Goal: Contribute content: Add original content to the website for others to see

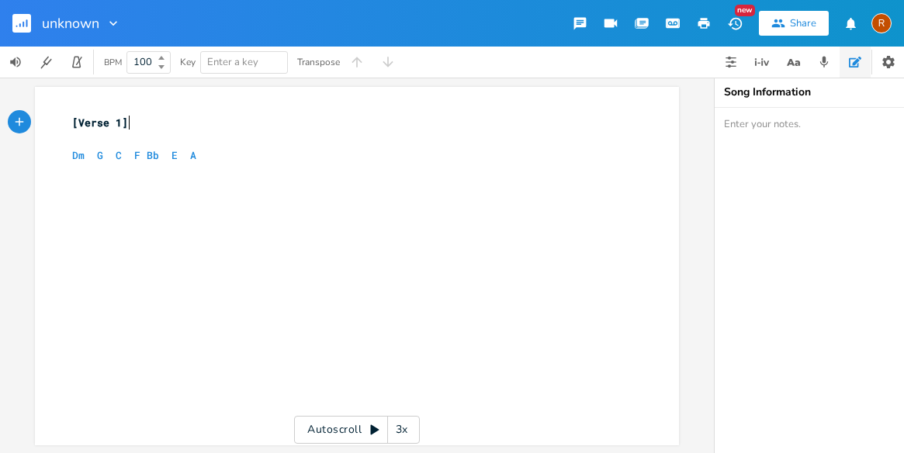
scroll to position [0, 1]
click at [24, 24] on icon "button" at bounding box center [23, 24] width 2 height 5
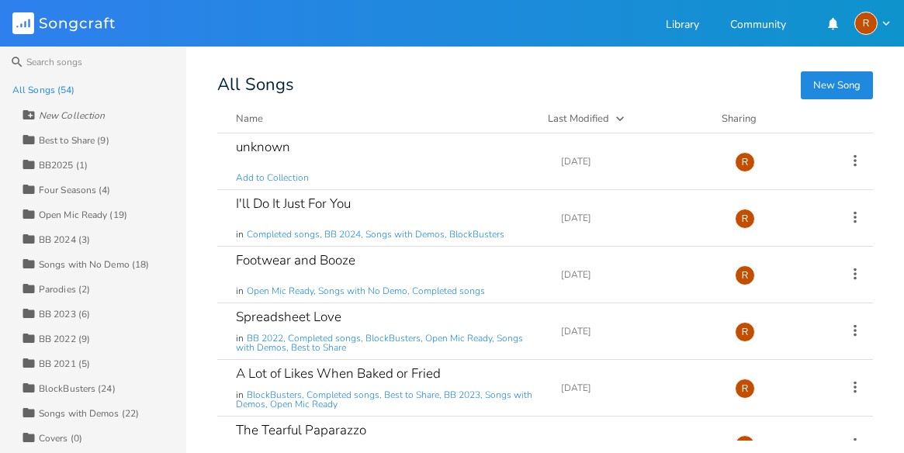
click at [77, 138] on div "Best to Share (9)" at bounding box center [74, 140] width 71 height 9
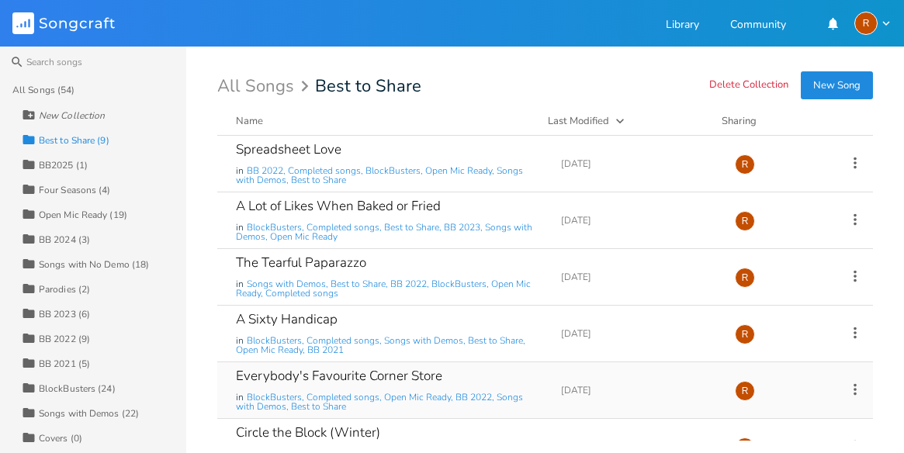
click at [285, 372] on div "Everybody's Favourite Corner Store" at bounding box center [339, 375] width 206 height 13
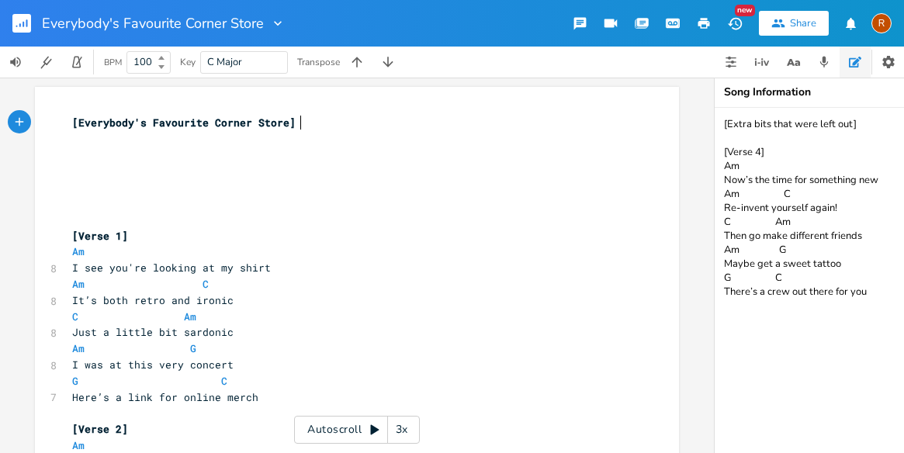
click at [363, 433] on div "Autoscroll 3x" at bounding box center [357, 430] width 126 height 28
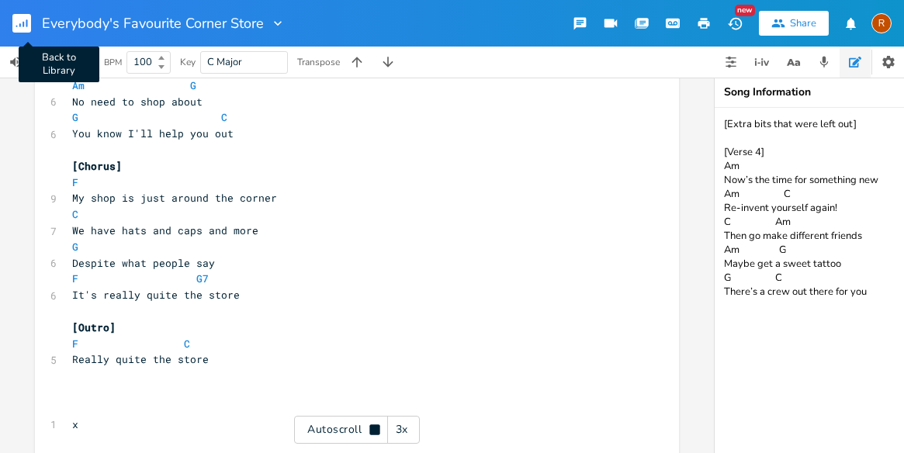
click at [26, 20] on icon "button" at bounding box center [27, 23] width 2 height 8
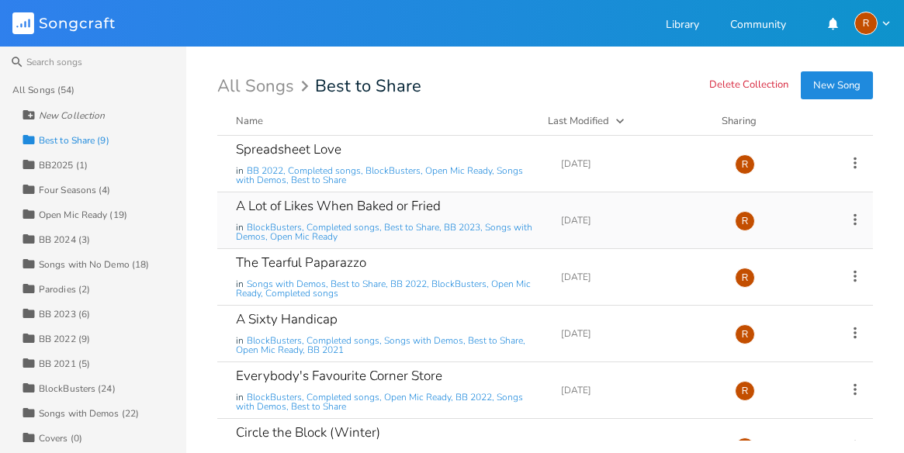
click at [299, 201] on div "A Lot of Likes When Baked or Fried" at bounding box center [338, 205] width 205 height 13
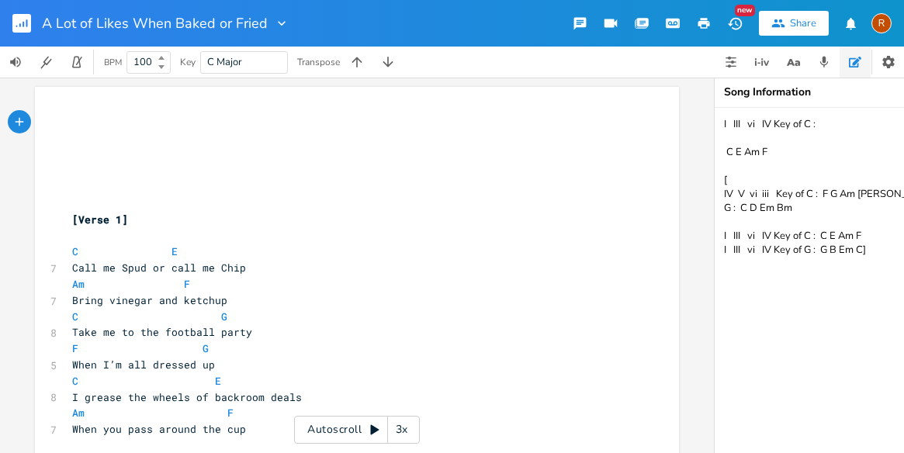
click at [371, 426] on icon at bounding box center [374, 430] width 9 height 10
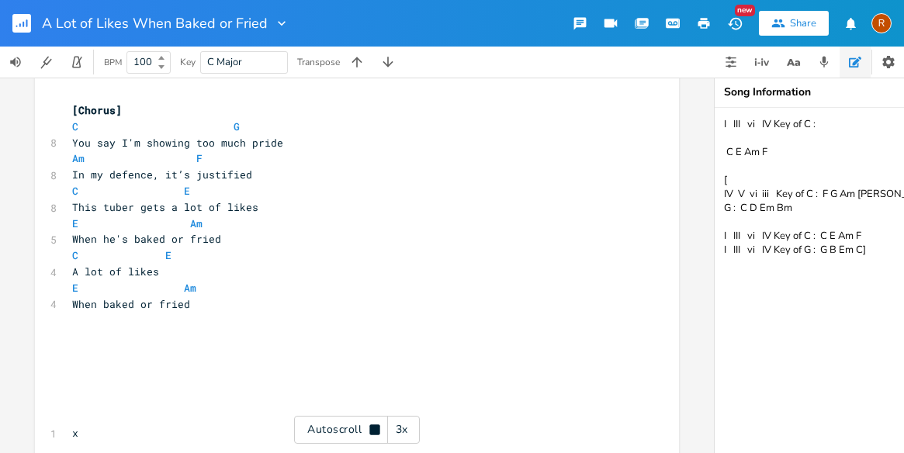
scroll to position [1207, 0]
click at [22, 19] on rect "button" at bounding box center [21, 23] width 19 height 19
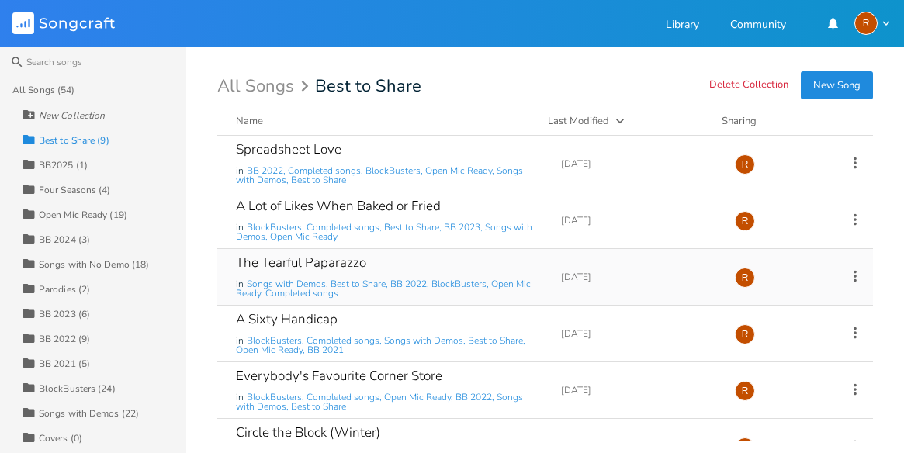
click at [322, 262] on div "The Tearful Paparazzo" at bounding box center [301, 262] width 130 height 13
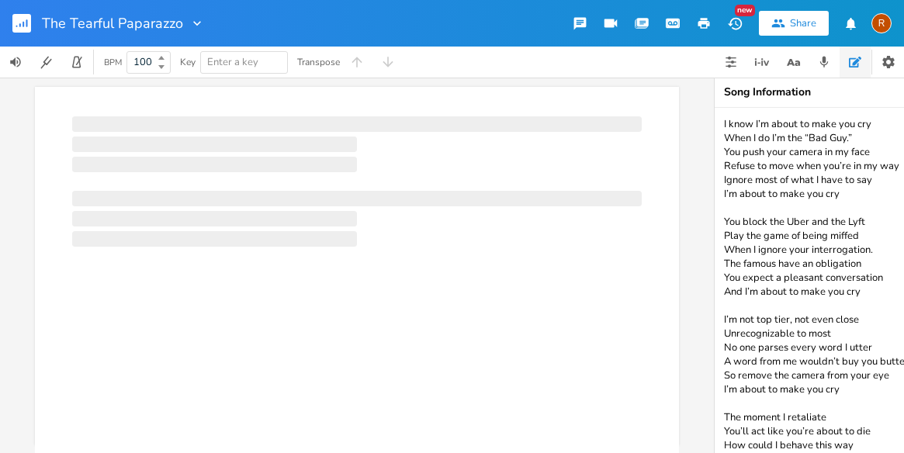
scroll to position [0, 1]
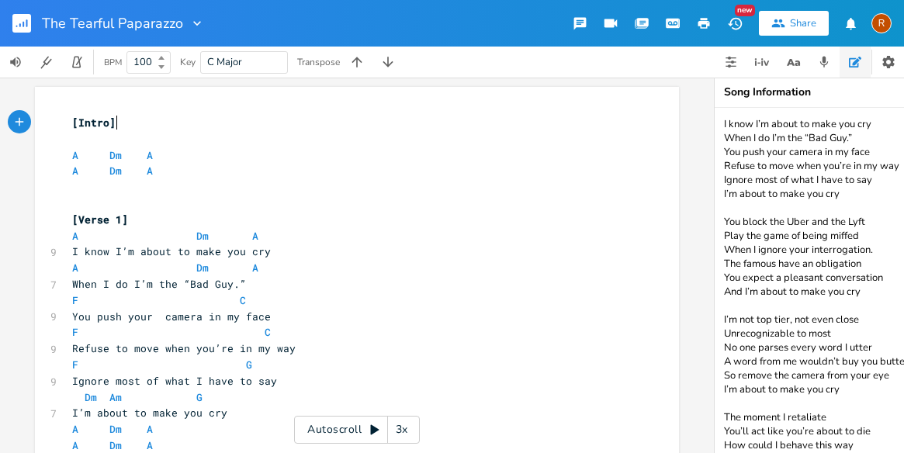
click at [372, 429] on icon at bounding box center [374, 430] width 9 height 10
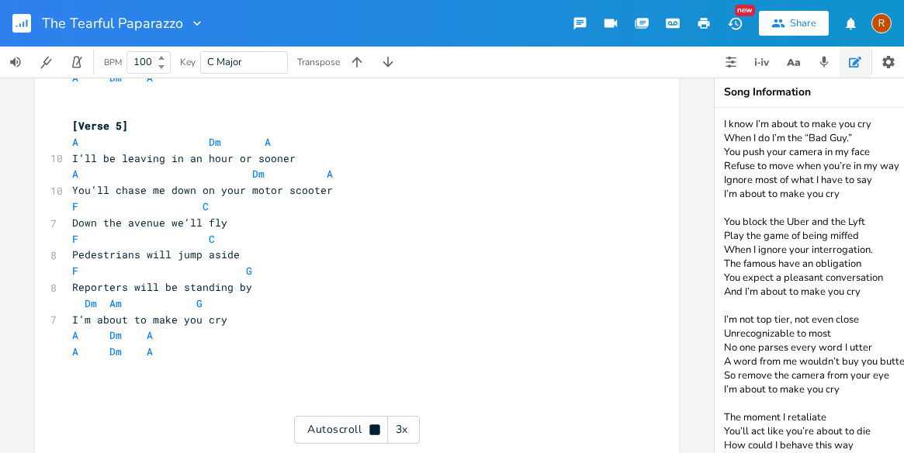
scroll to position [1191, 0]
click at [24, 16] on rect "button" at bounding box center [21, 23] width 19 height 19
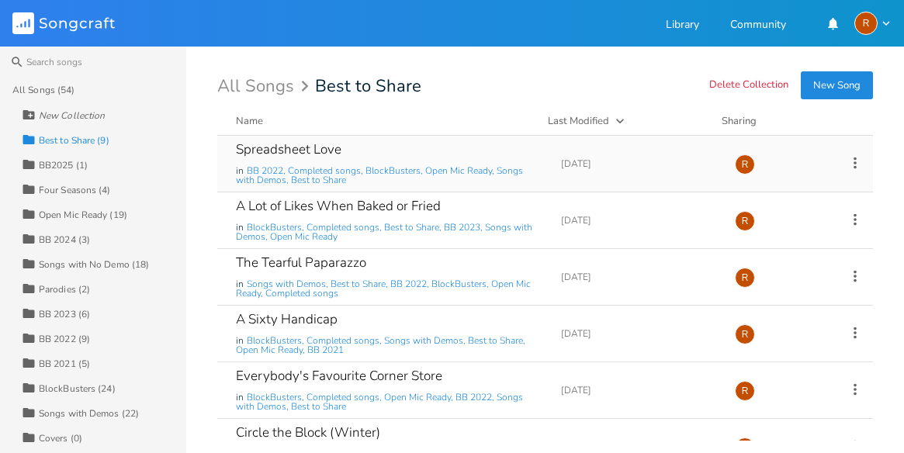
click at [308, 144] on div "Spreadsheet Love" at bounding box center [288, 149] width 105 height 13
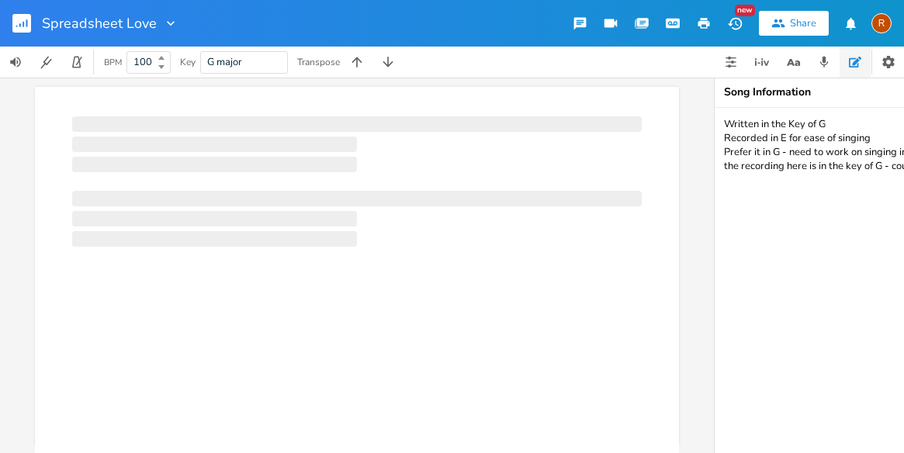
scroll to position [0, 1]
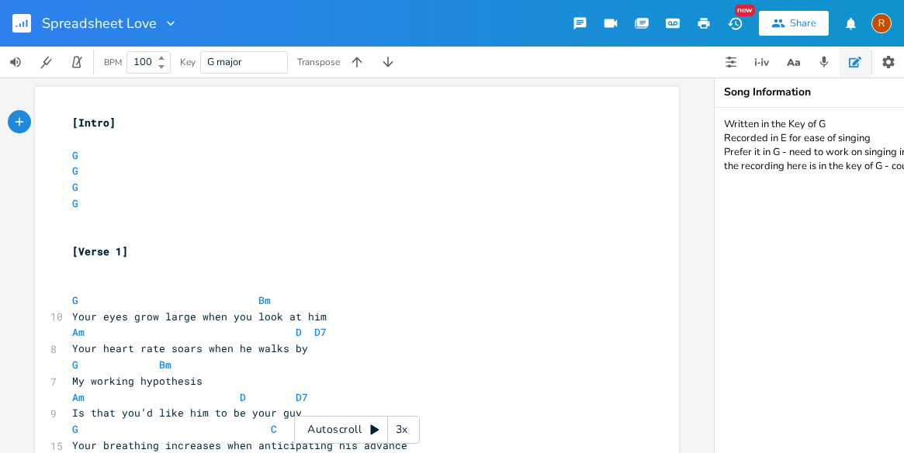
click at [371, 423] on icon at bounding box center [374, 429] width 12 height 12
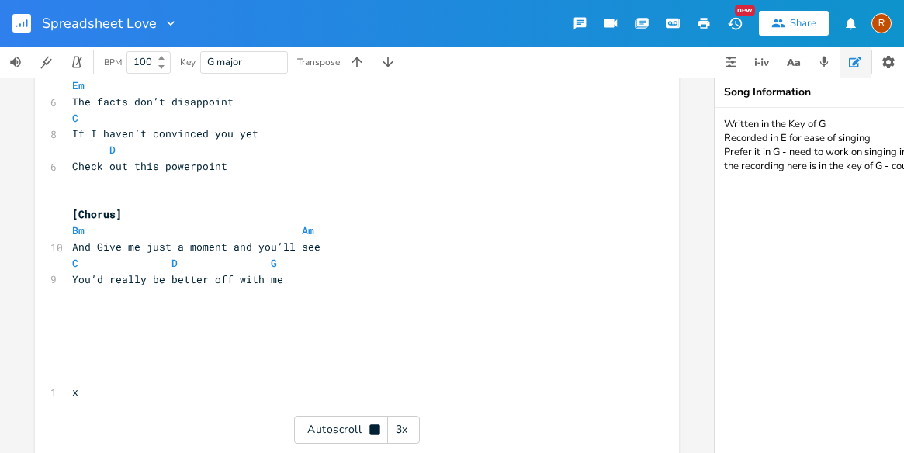
scroll to position [990, 0]
click at [27, 21] on icon "button" at bounding box center [27, 23] width 2 height 8
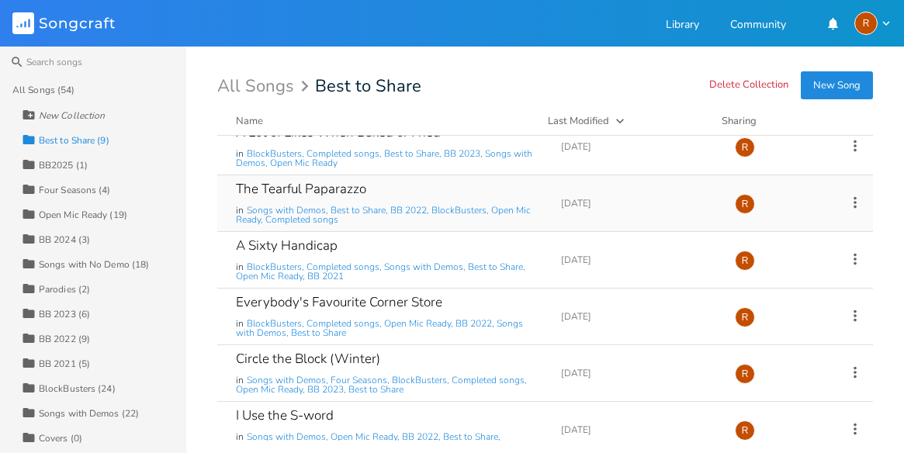
scroll to position [77, 0]
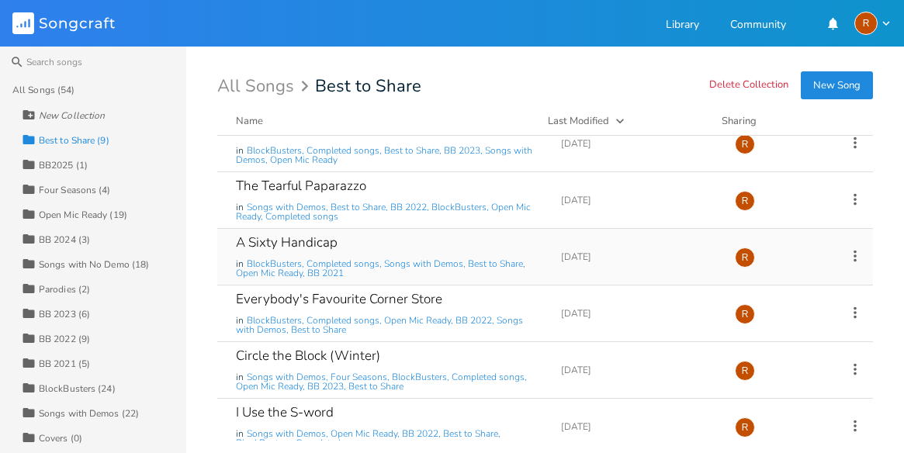
click at [321, 244] on div "A Sixty Handicap" at bounding box center [287, 242] width 102 height 13
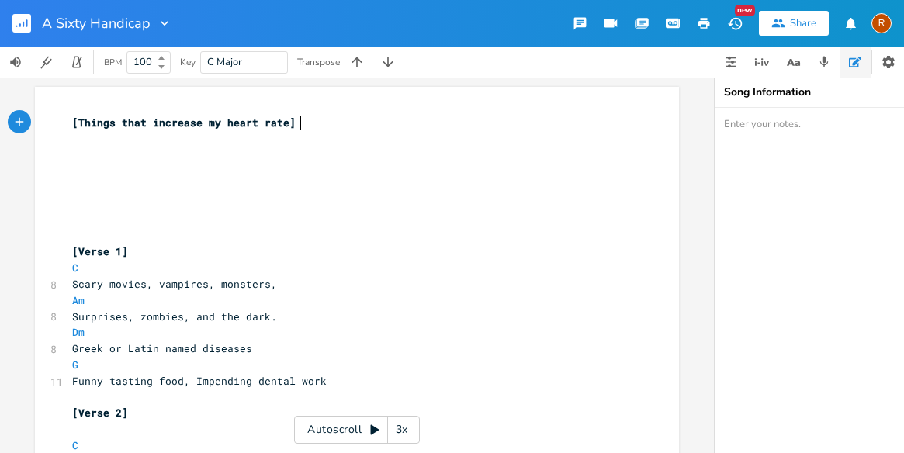
click at [369, 425] on icon at bounding box center [374, 429] width 12 height 12
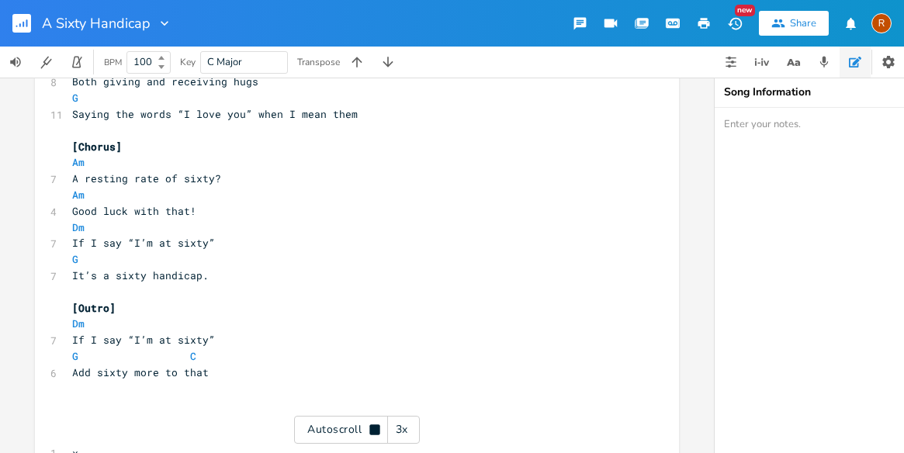
scroll to position [1284, 0]
click at [16, 19] on rect "button" at bounding box center [21, 23] width 19 height 19
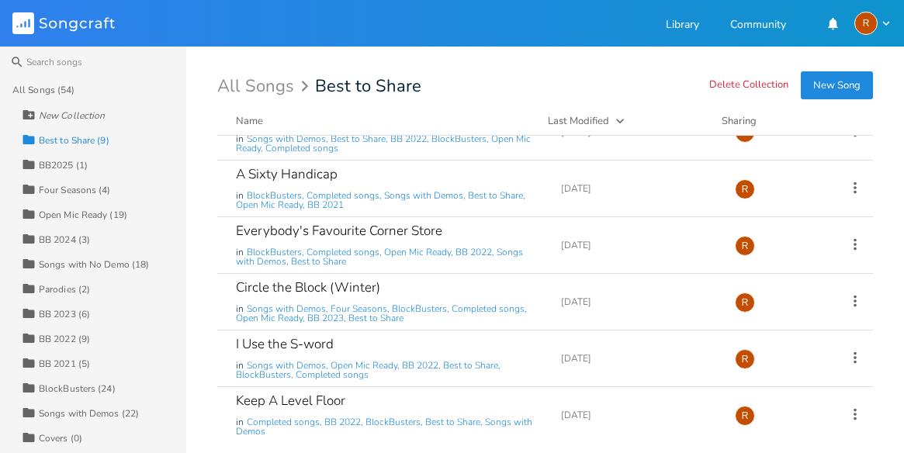
scroll to position [205, 0]
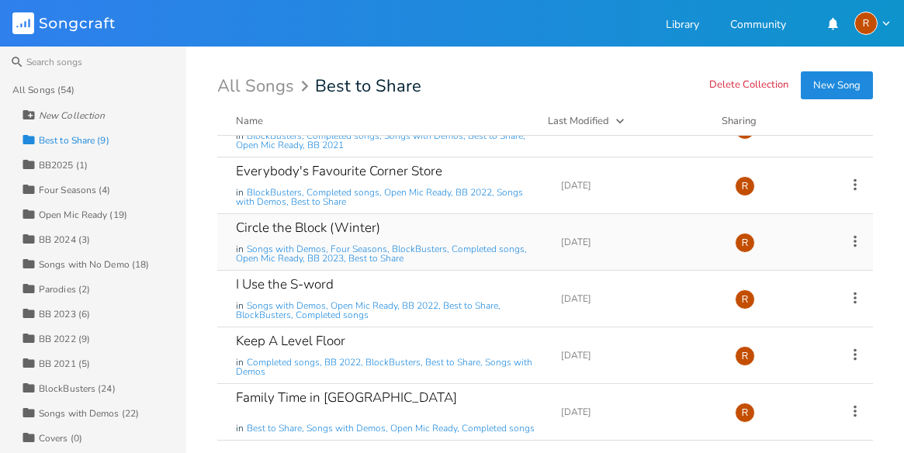
click at [273, 222] on div "Circle the Block (Winter)" at bounding box center [308, 227] width 144 height 13
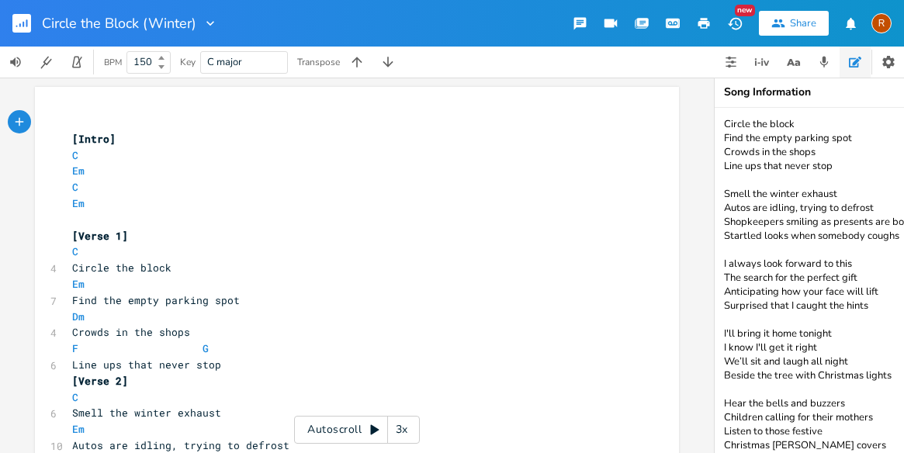
click at [368, 426] on icon at bounding box center [374, 429] width 12 height 12
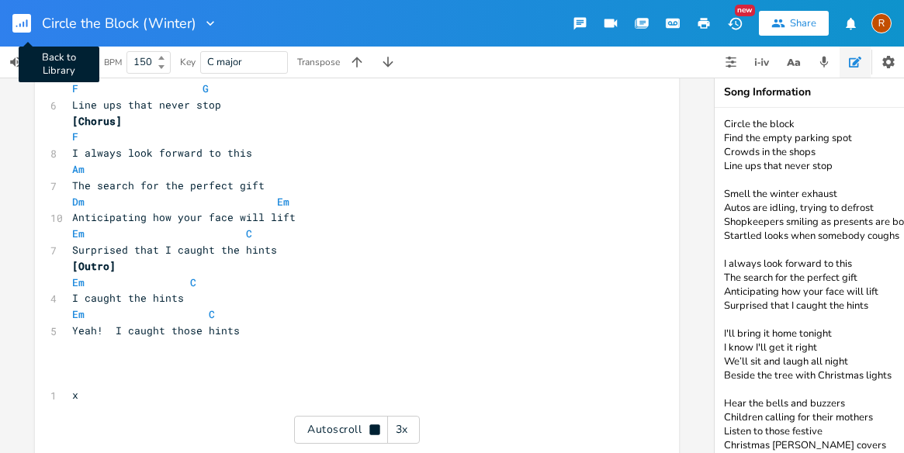
click at [25, 22] on rect "button" at bounding box center [21, 23] width 19 height 19
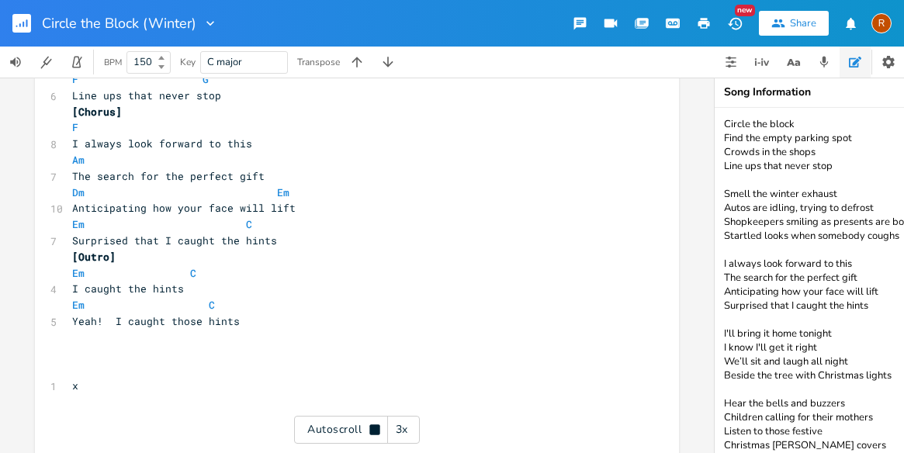
scroll to position [997, 0]
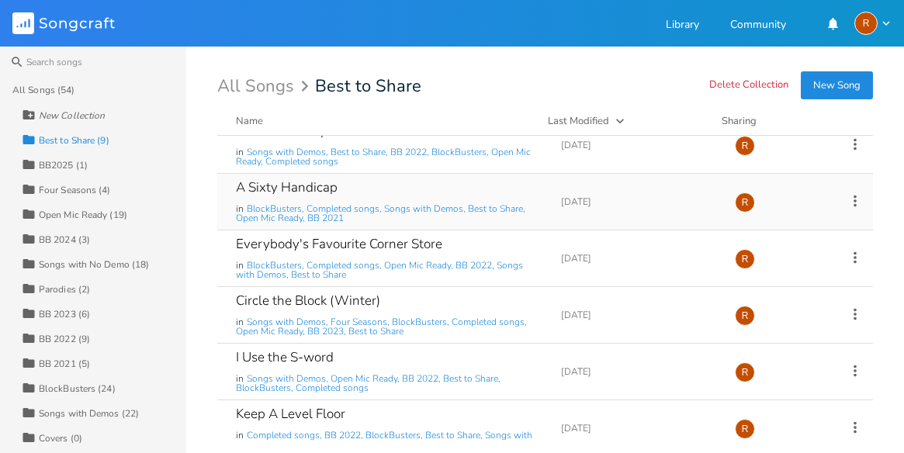
scroll to position [205, 0]
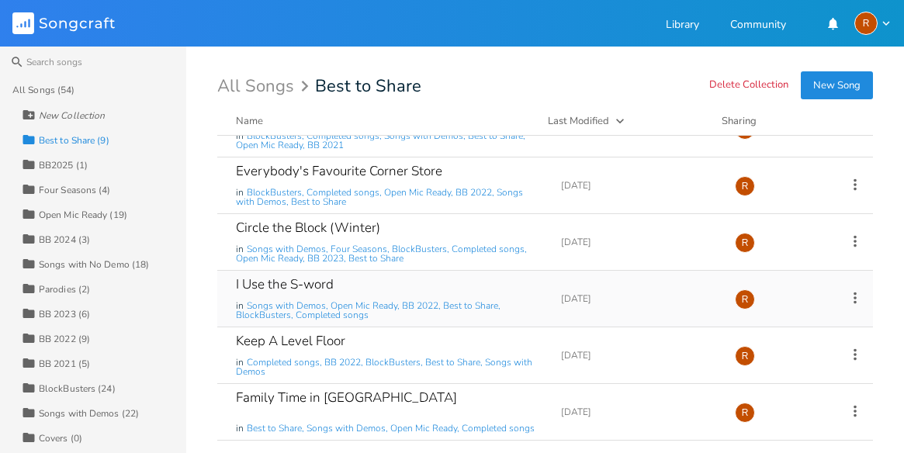
click at [286, 279] on div "I Use the S-word" at bounding box center [285, 284] width 98 height 13
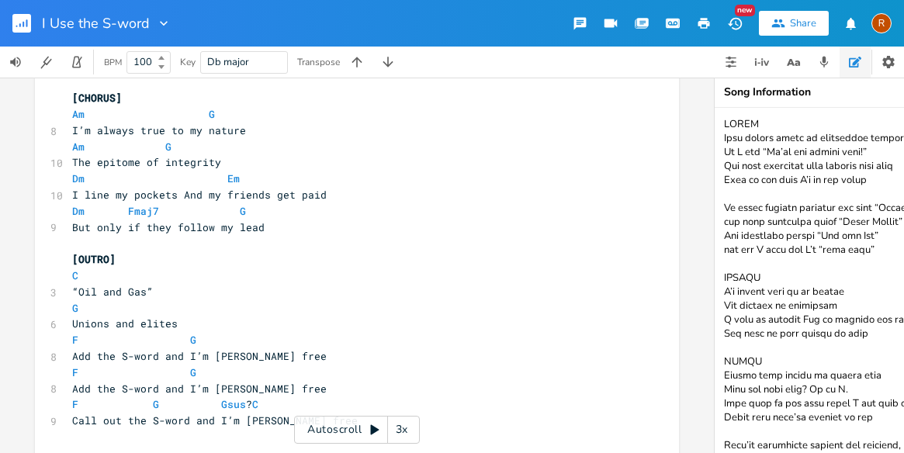
scroll to position [1207, 0]
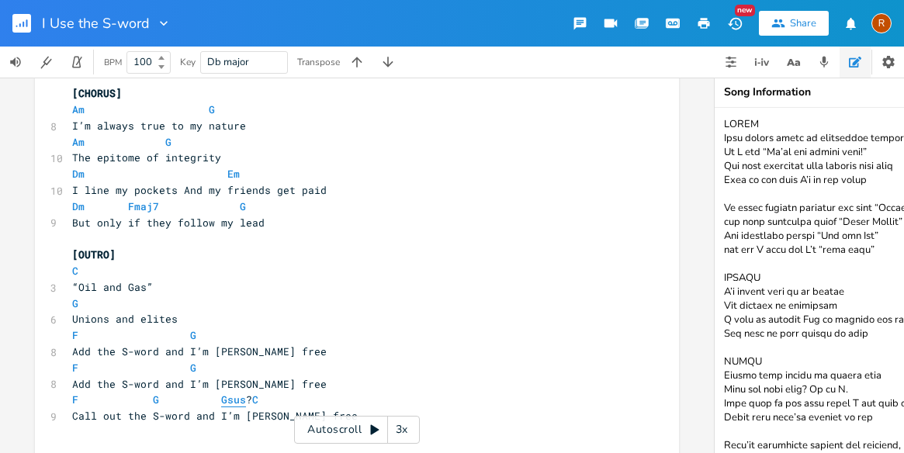
click at [221, 392] on span "Gsus" at bounding box center [233, 399] width 25 height 15
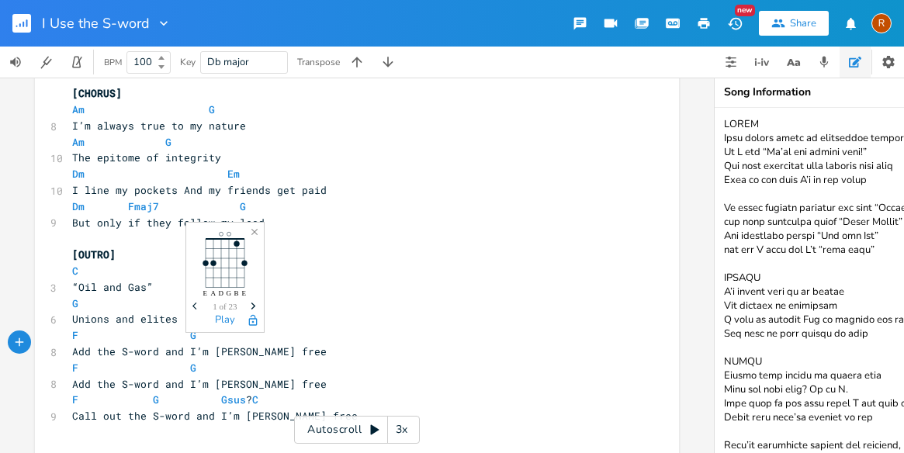
click at [255, 302] on icon "Next" at bounding box center [253, 306] width 9 height 9
click at [254, 302] on icon "Next" at bounding box center [253, 306] width 9 height 9
click at [252, 304] on icon "button" at bounding box center [253, 305] width 5 height 7
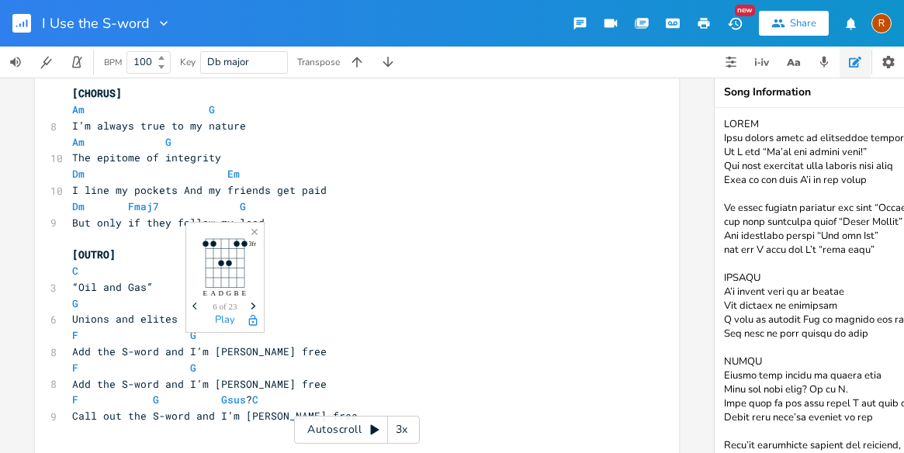
click at [195, 303] on icon "Previous" at bounding box center [196, 306] width 9 height 9
click at [397, 360] on pre "F G" at bounding box center [349, 368] width 560 height 16
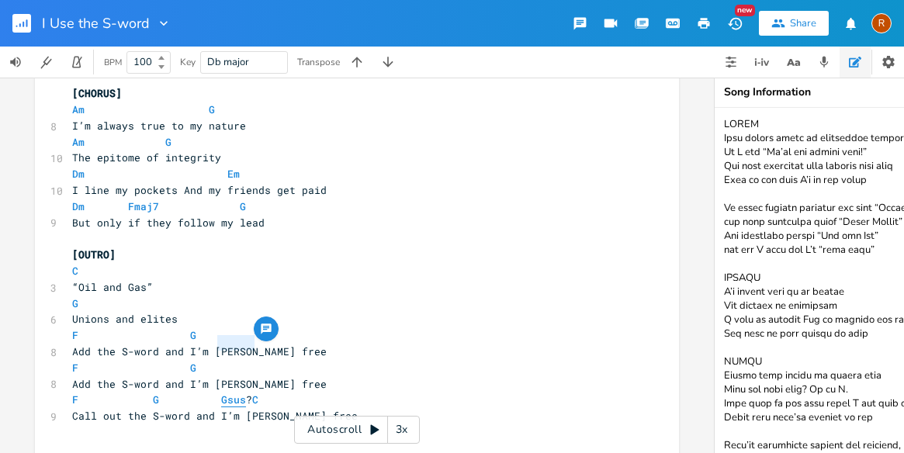
drag, startPoint x: 248, startPoint y: 344, endPoint x: 214, endPoint y: 341, distance: 34.3
click at [214, 392] on span "F G Gsus ? C" at bounding box center [165, 399] width 186 height 14
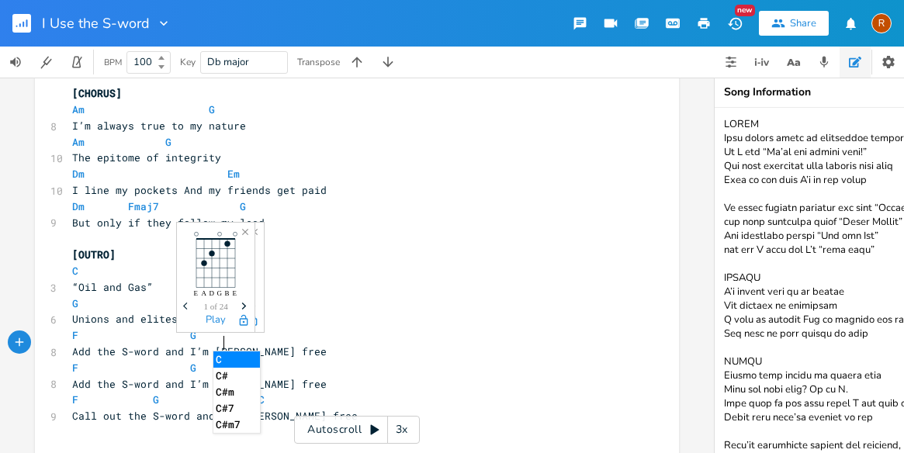
scroll to position [0, 11]
type textarea "C+9"
type textarea "9"
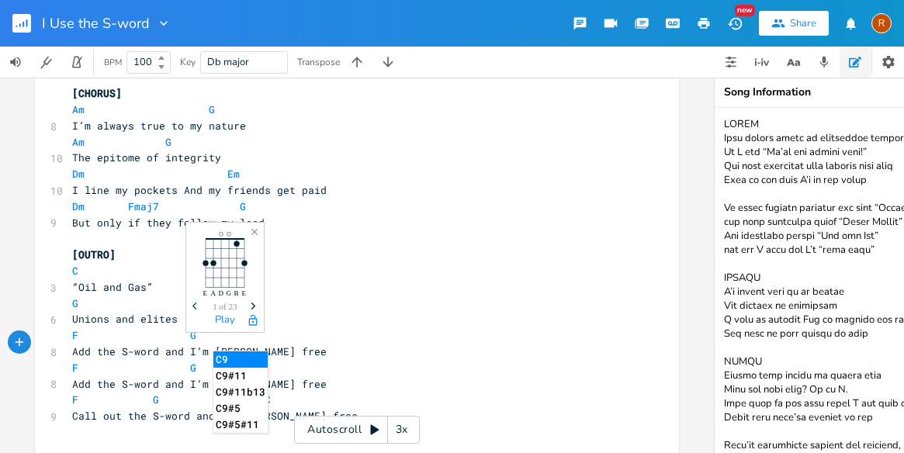
click at [362, 376] on pre "Add the S-word and I’m [PERSON_NAME] free" at bounding box center [349, 384] width 560 height 16
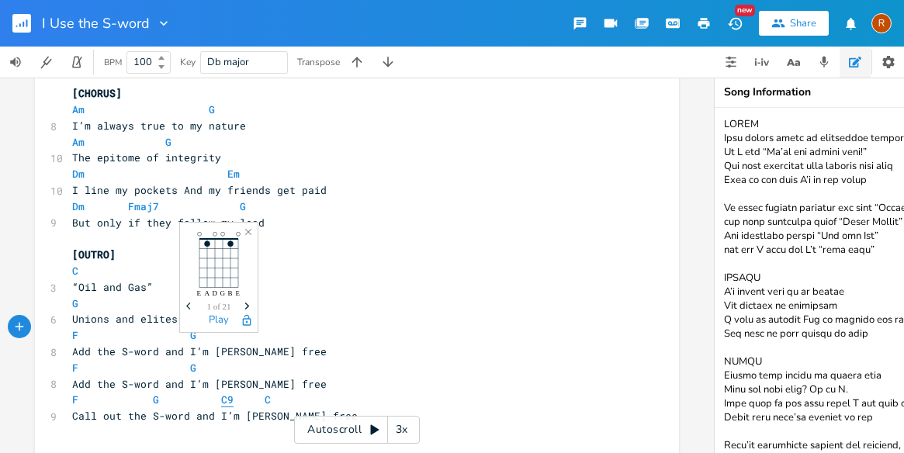
click at [221, 392] on span "C9" at bounding box center [227, 399] width 12 height 15
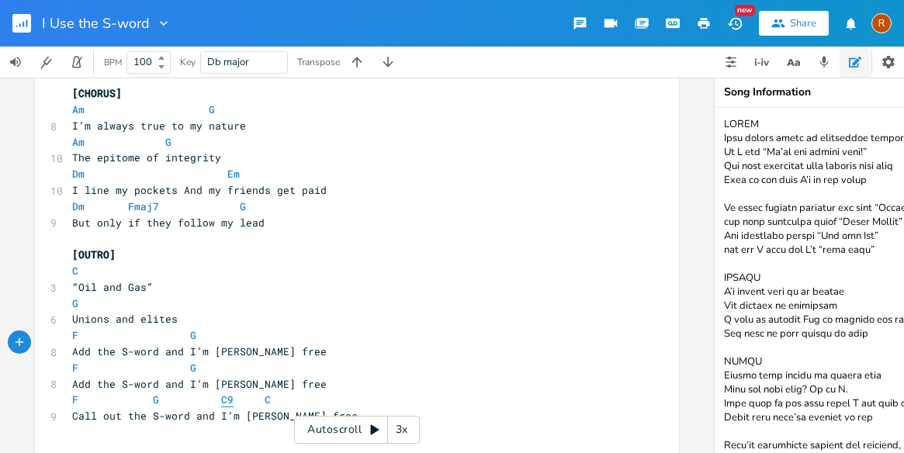
click at [221, 392] on span "C9" at bounding box center [227, 399] width 12 height 15
click at [244, 303] on icon "Next" at bounding box center [247, 306] width 9 height 9
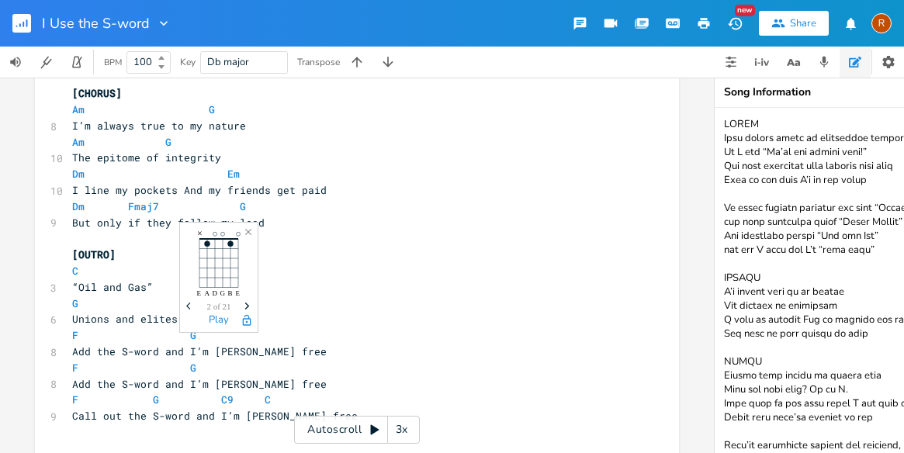
click at [247, 304] on icon "button" at bounding box center [247, 305] width 5 height 7
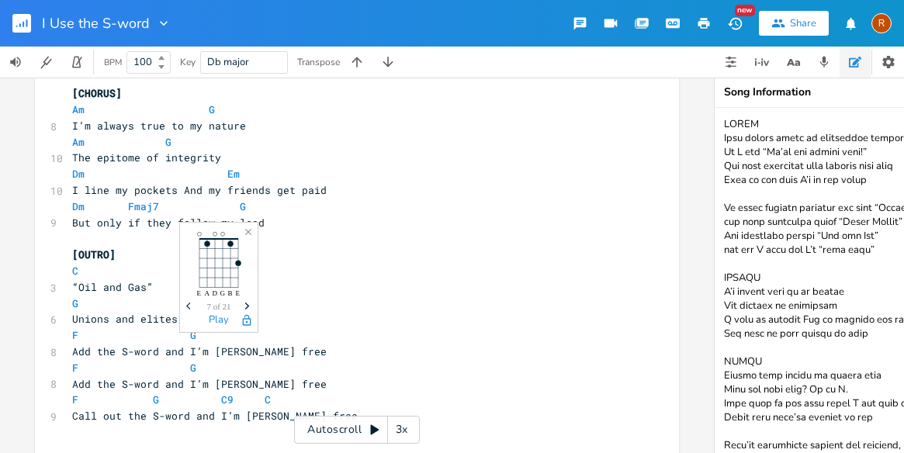
click at [247, 304] on icon "button" at bounding box center [247, 305] width 5 height 7
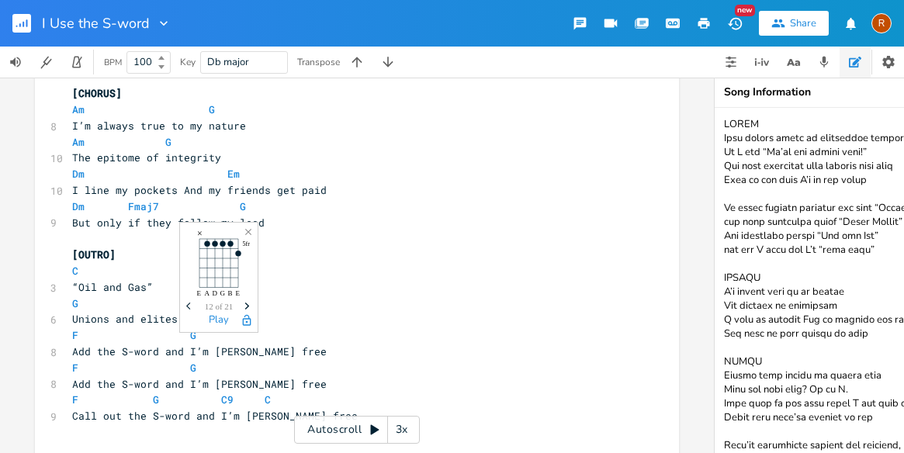
click at [247, 304] on icon "button" at bounding box center [247, 305] width 5 height 7
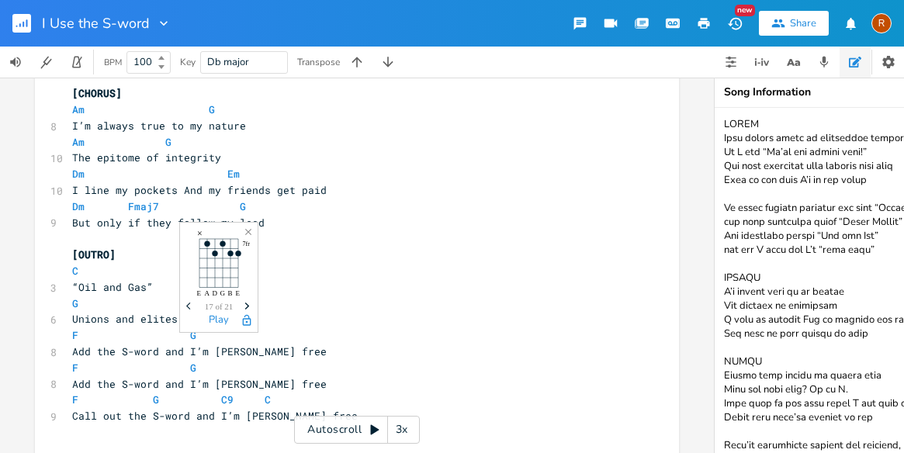
click at [247, 304] on icon "button" at bounding box center [247, 305] width 5 height 7
click at [188, 306] on icon "Previous" at bounding box center [190, 306] width 9 height 9
click at [188, 305] on icon "button" at bounding box center [188, 305] width 4 height 7
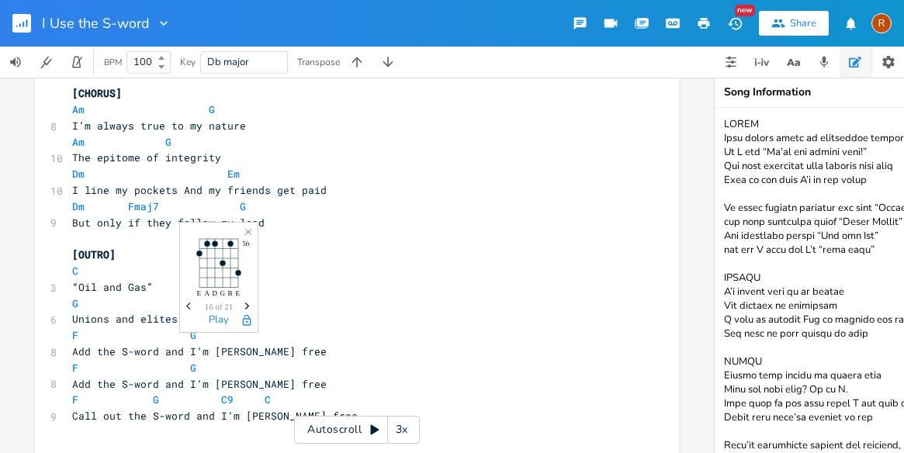
click at [188, 305] on icon "button" at bounding box center [188, 305] width 4 height 7
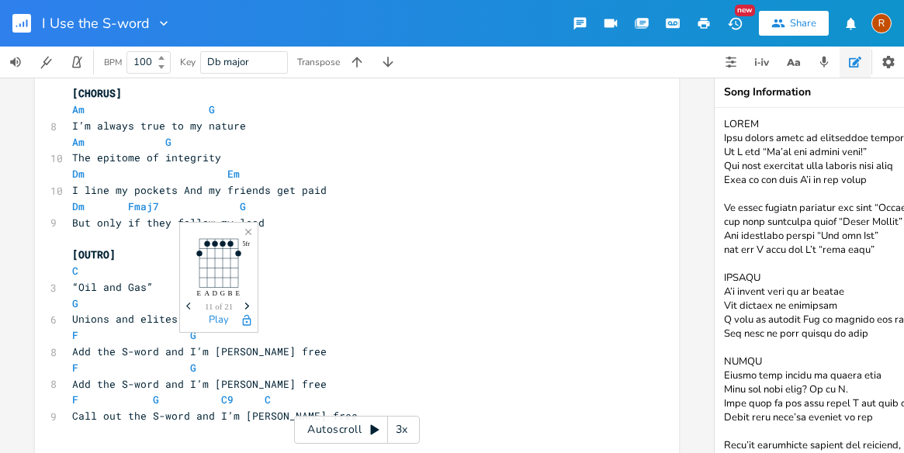
click at [188, 305] on icon "button" at bounding box center [188, 305] width 4 height 7
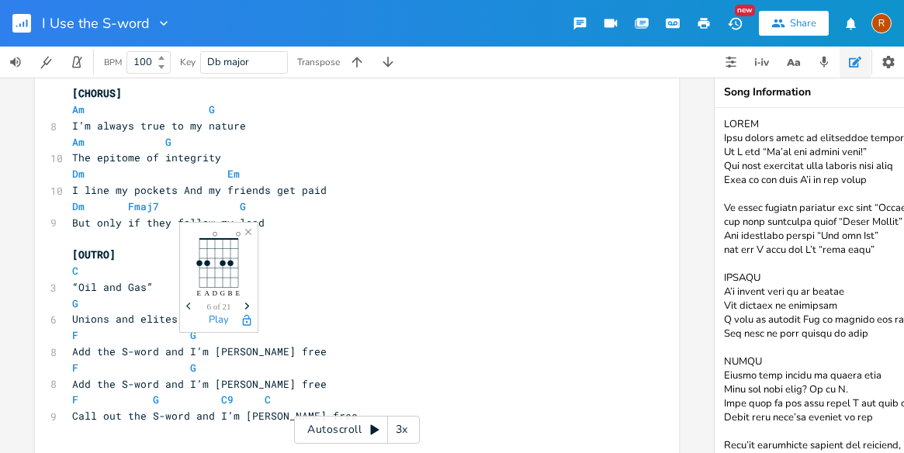
click at [188, 305] on icon "button" at bounding box center [188, 305] width 4 height 7
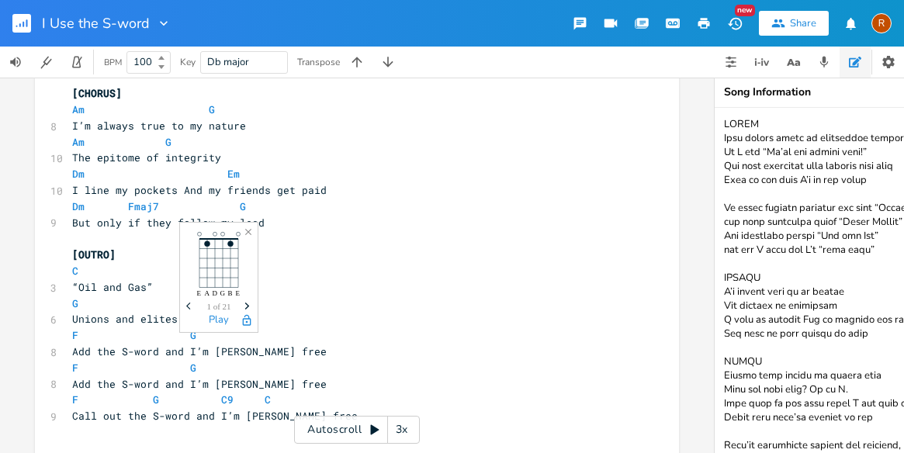
click at [247, 306] on icon "button" at bounding box center [247, 305] width 5 height 7
click at [247, 306] on icon "Next" at bounding box center [247, 306] width 9 height 9
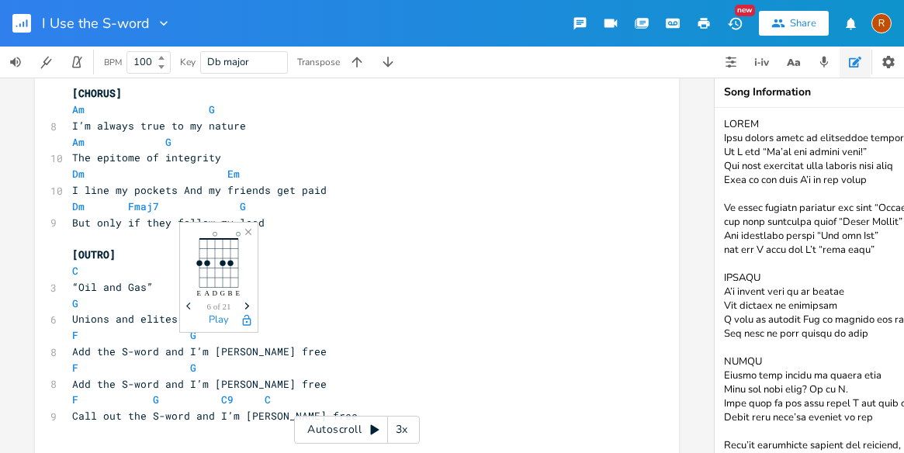
click at [247, 306] on icon "Next" at bounding box center [247, 306] width 9 height 9
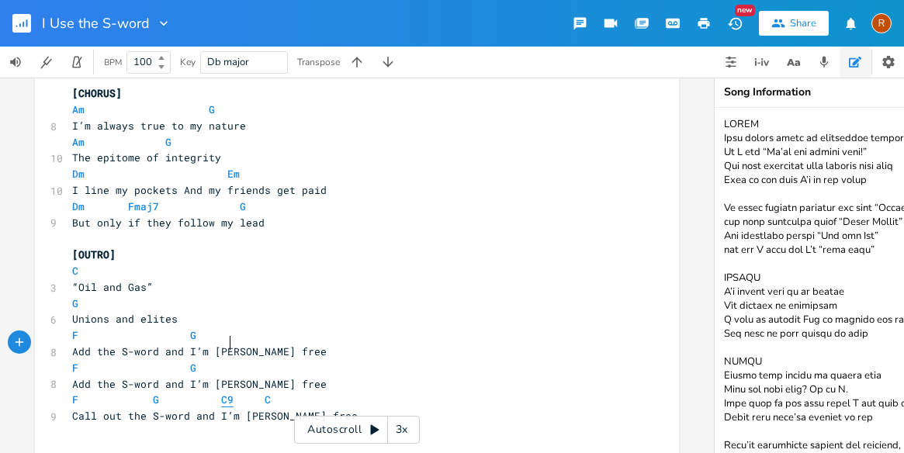
scroll to position [0, 0]
click at [223, 392] on span "C9" at bounding box center [227, 399] width 12 height 15
type textarea "gsus4"
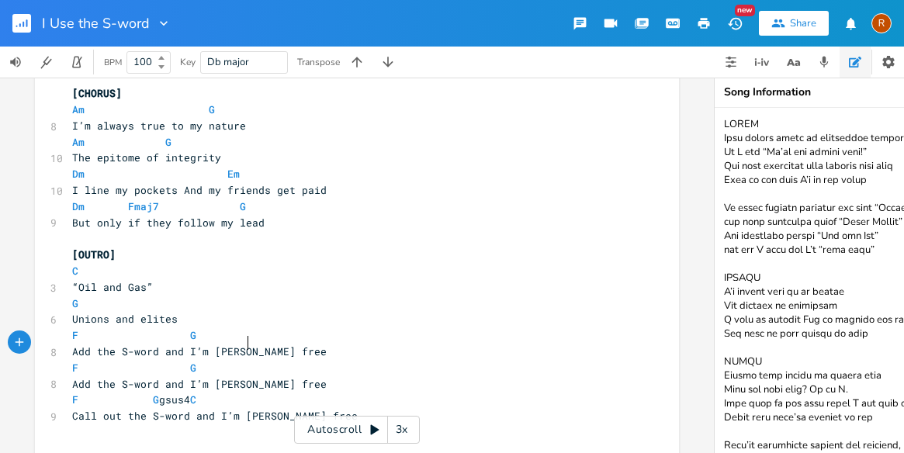
click at [471, 376] on pre "Add the S-word and I’m [PERSON_NAME] free" at bounding box center [349, 384] width 560 height 16
click at [196, 392] on span "F G gsus4 C" at bounding box center [134, 399] width 124 height 14
type textarea "gs"
click at [242, 359] on li "Gsus24" at bounding box center [236, 359] width 47 height 16
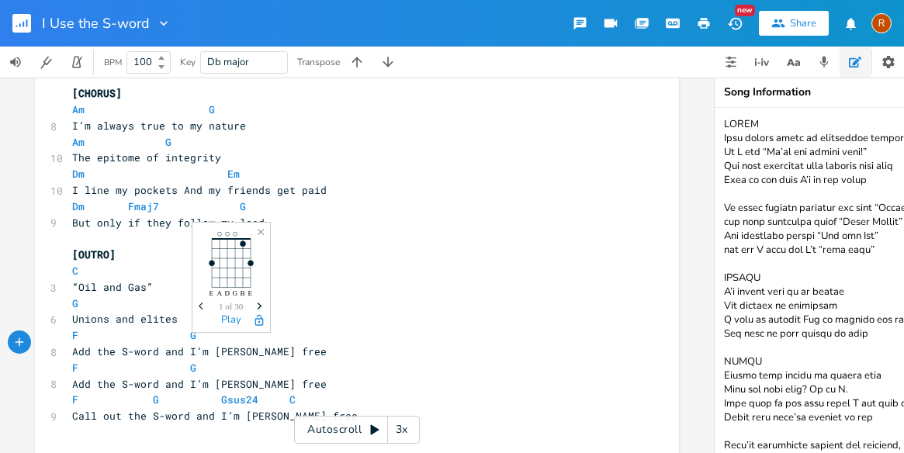
click at [258, 303] on icon "button" at bounding box center [259, 305] width 5 height 7
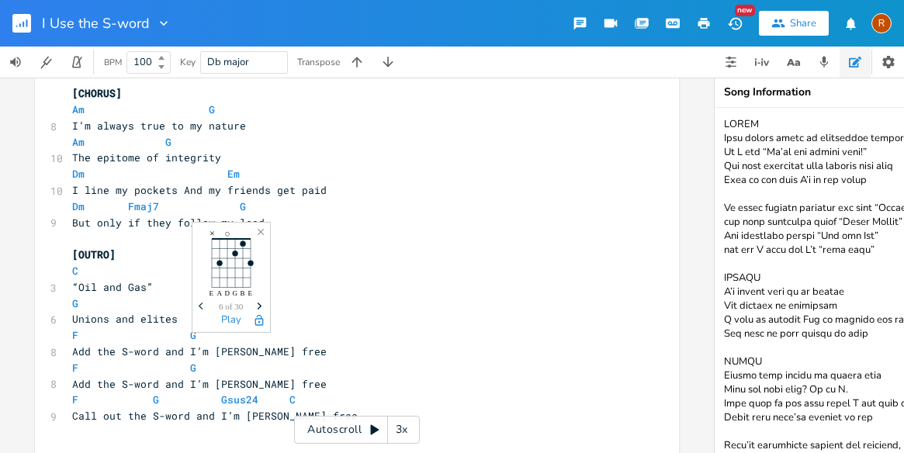
click at [258, 303] on icon "button" at bounding box center [259, 305] width 5 height 7
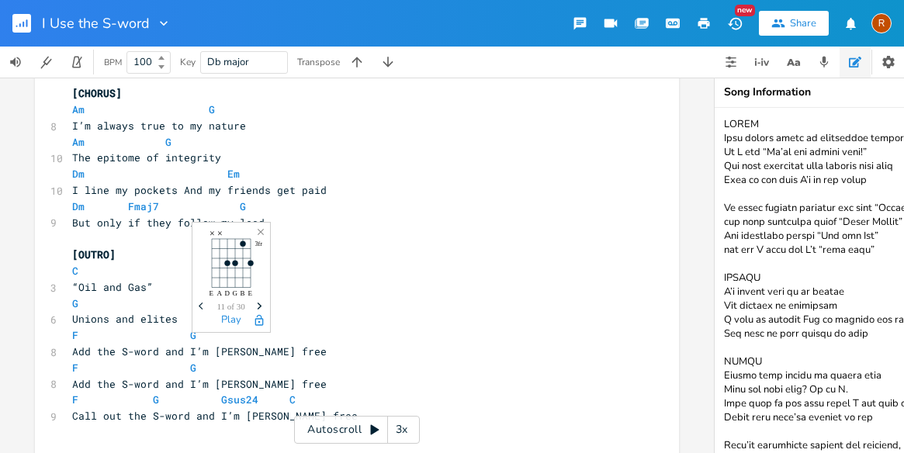
click at [199, 302] on icon "Previous" at bounding box center [203, 306] width 9 height 9
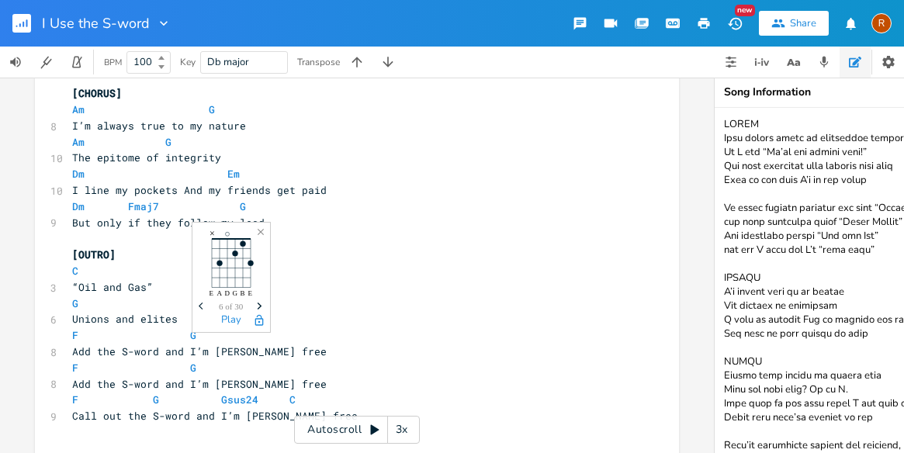
click at [199, 302] on icon "Previous" at bounding box center [203, 306] width 9 height 9
click at [392, 376] on pre "Add the S-word and I’m [PERSON_NAME] free" at bounding box center [349, 384] width 560 height 16
click at [256, 302] on icon "Next" at bounding box center [259, 306] width 9 height 9
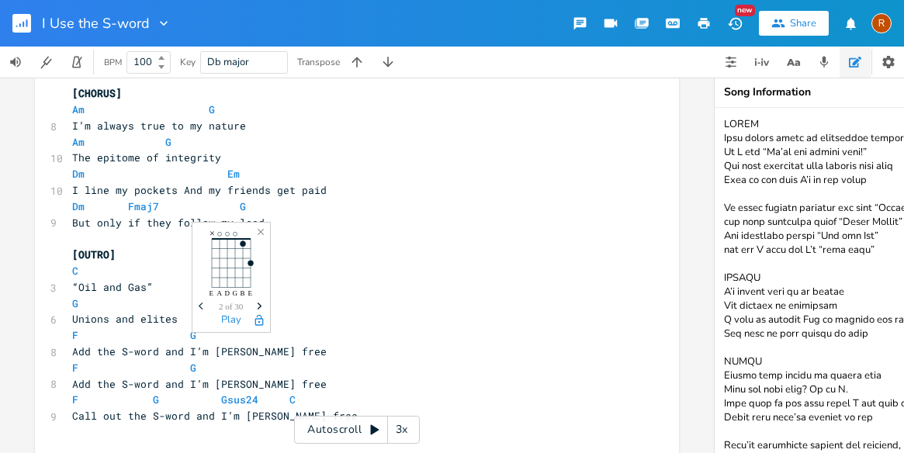
click at [256, 302] on icon "Next" at bounding box center [259, 306] width 9 height 9
click at [255, 303] on icon "Next" at bounding box center [259, 306] width 9 height 9
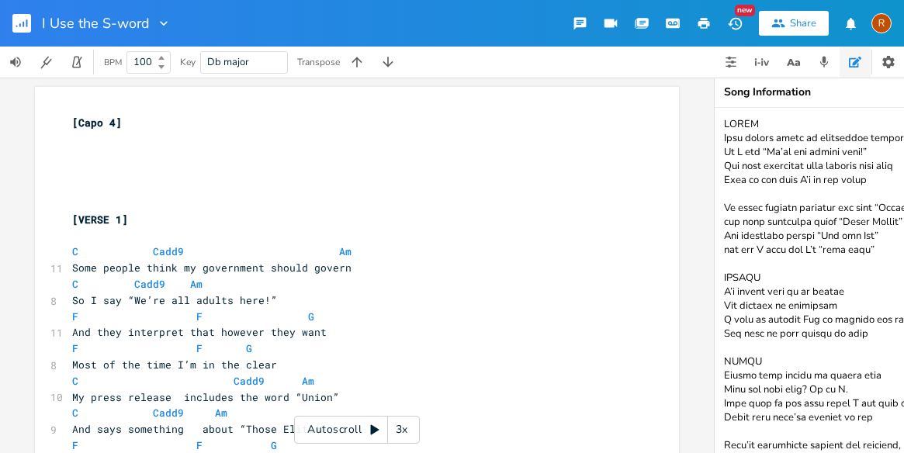
scroll to position [1207, 0]
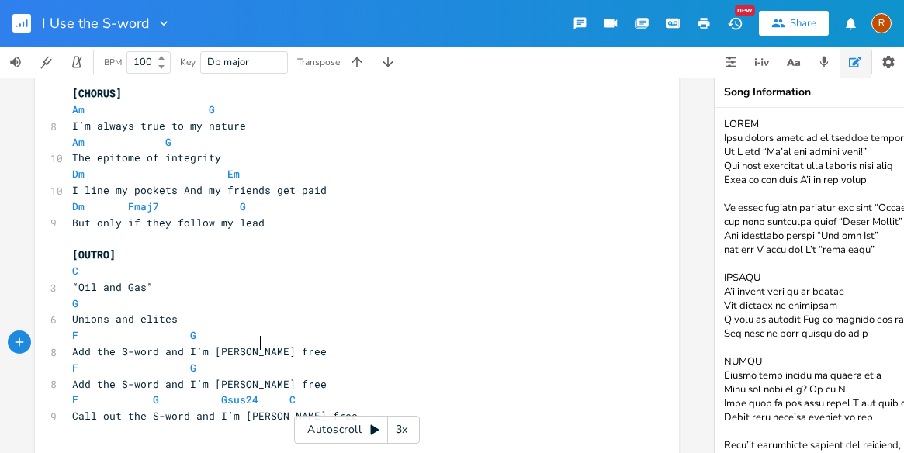
click at [254, 392] on span "F G Gsus24 C" at bounding box center [183, 399] width 223 height 14
click at [253, 441] on pre "​" at bounding box center [349, 449] width 560 height 16
click at [408, 376] on pre "Add the S-word and I’m [PERSON_NAME] free" at bounding box center [349, 384] width 560 height 16
click at [240, 392] on span "F G Gsus C" at bounding box center [177, 399] width 211 height 14
type textarea "4"
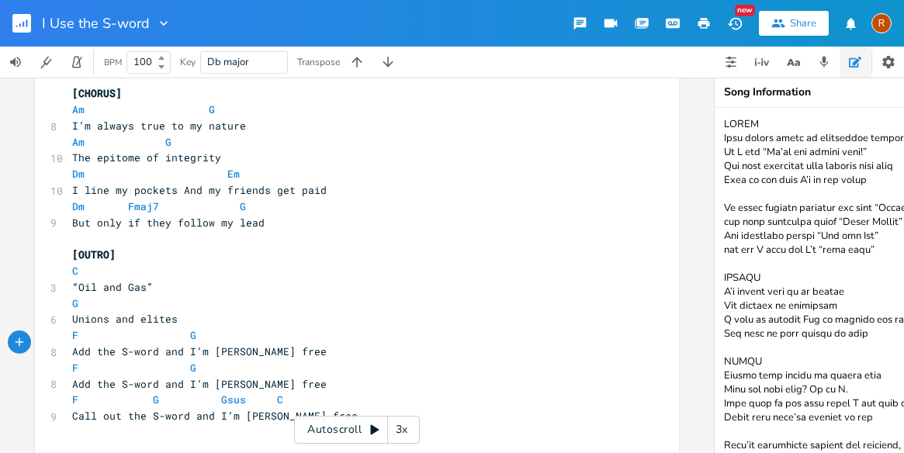
scroll to position [0, 5]
type textarea "2"
click at [255, 301] on span "Next" at bounding box center [256, 306] width 21 height 27
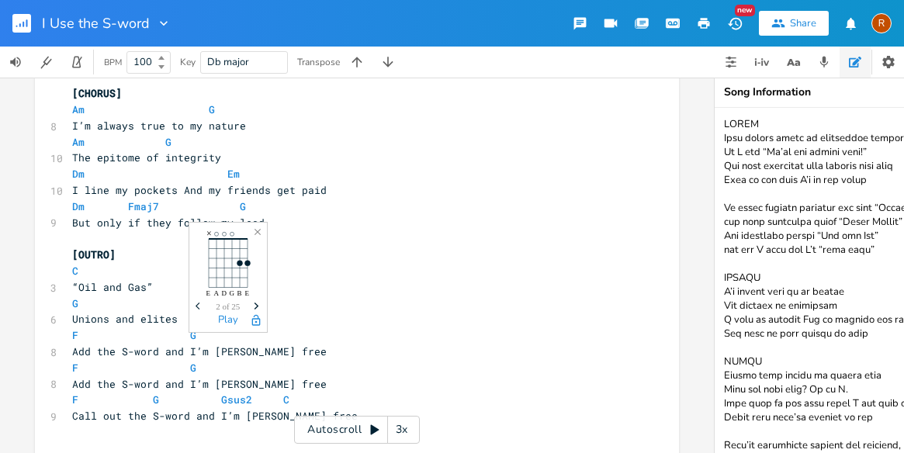
click at [255, 301] on span "Next" at bounding box center [256, 306] width 21 height 27
click at [256, 300] on span "Next" at bounding box center [256, 306] width 21 height 27
click at [243, 335] on div at bounding box center [228, 335] width 78 height 6
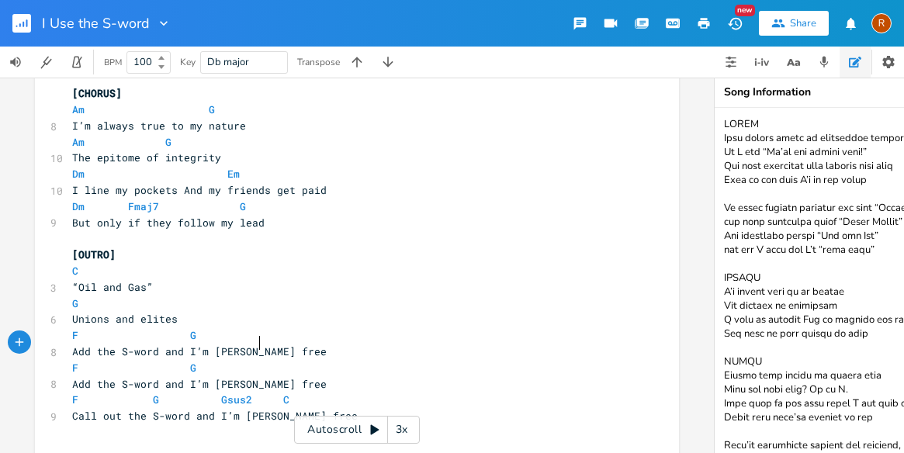
click at [255, 392] on span "F G Gsus2 C" at bounding box center [180, 399] width 217 height 14
click at [248, 392] on span "F G Gsus2 C" at bounding box center [180, 399] width 217 height 14
type textarea "4"
click at [258, 302] on icon "Next" at bounding box center [256, 306] width 9 height 9
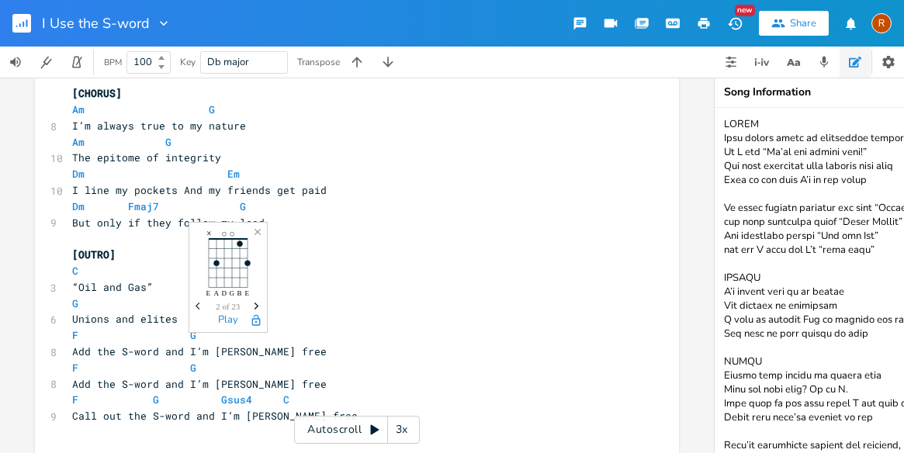
click at [258, 302] on icon "Next" at bounding box center [256, 306] width 9 height 9
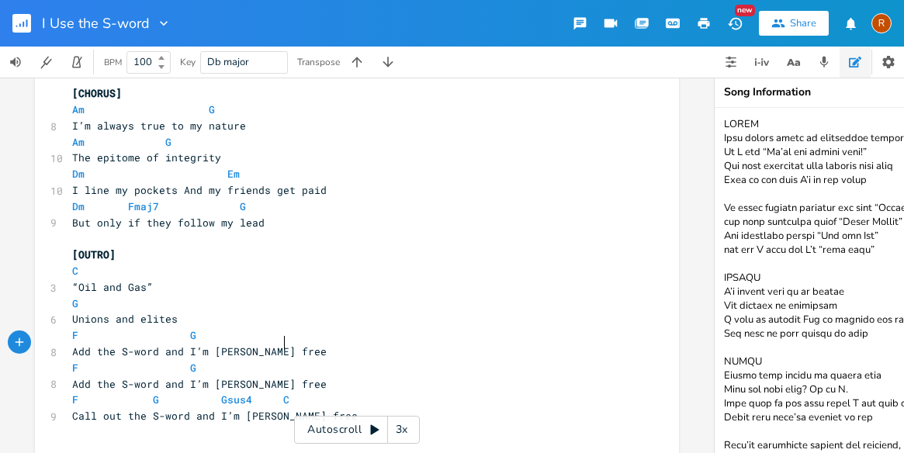
click at [414, 392] on pre "F G Gsus4 C" at bounding box center [349, 400] width 560 height 16
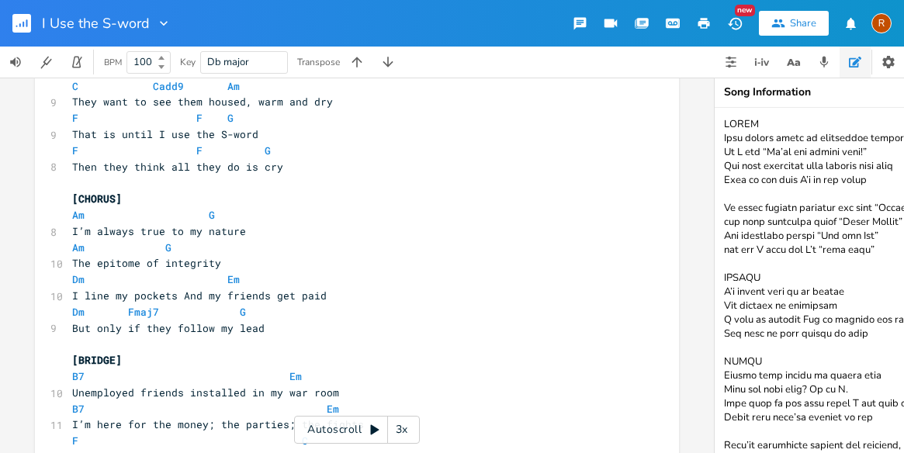
scroll to position [0, 0]
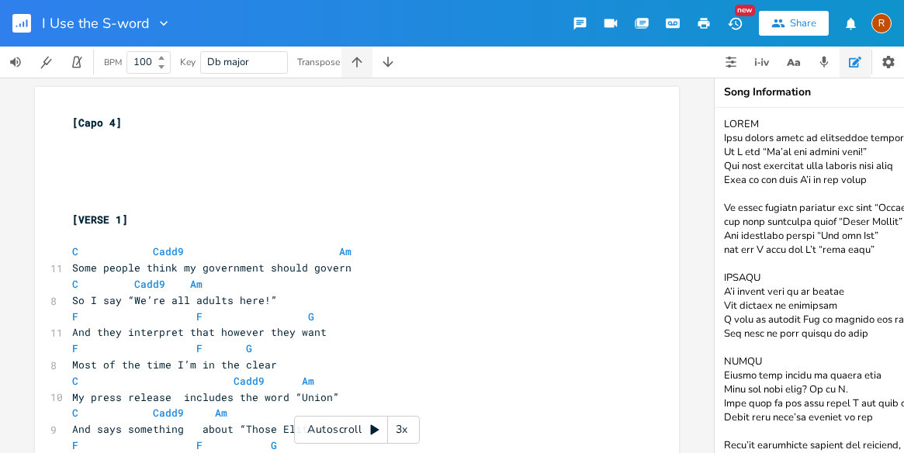
click at [354, 56] on icon "button" at bounding box center [357, 62] width 16 height 16
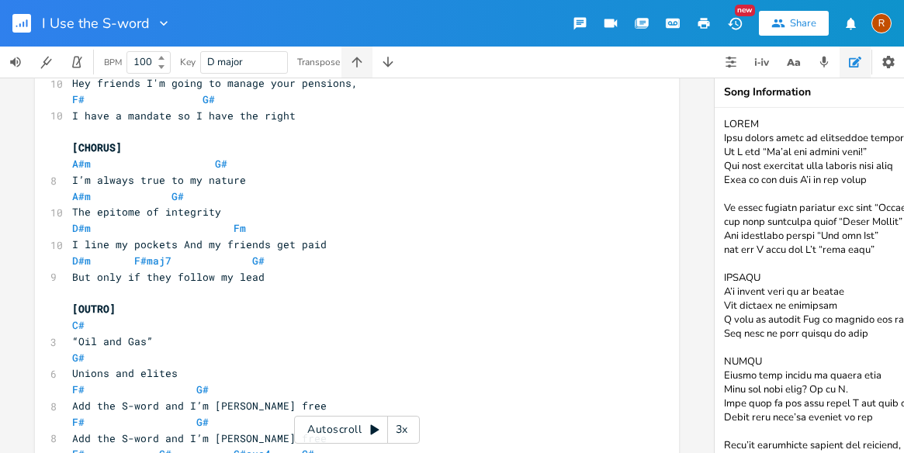
click at [354, 56] on icon "button" at bounding box center [357, 62] width 16 height 16
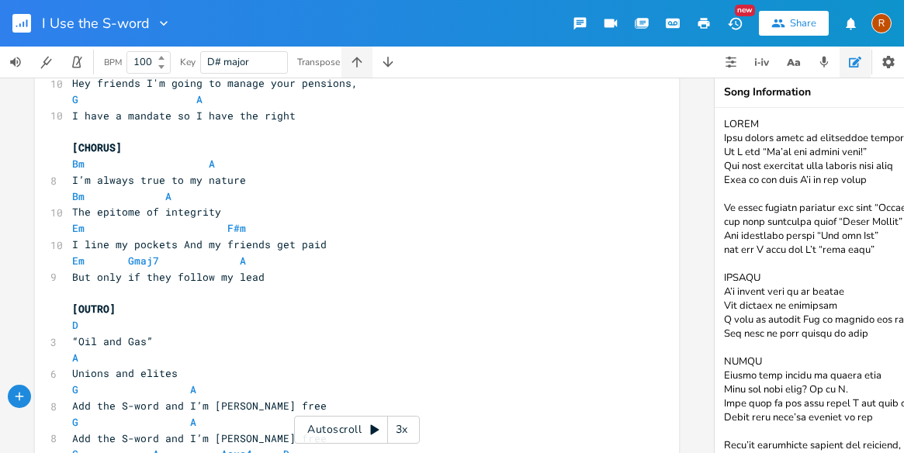
click at [354, 56] on icon "button" at bounding box center [357, 62] width 16 height 16
click at [354, 61] on icon "button" at bounding box center [356, 62] width 10 height 10
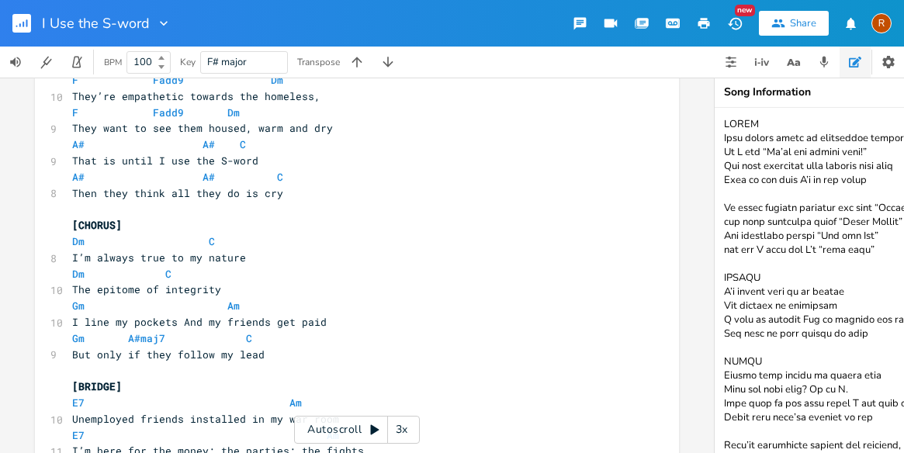
scroll to position [0, 0]
click at [503, 201] on pre "​" at bounding box center [349, 209] width 560 height 16
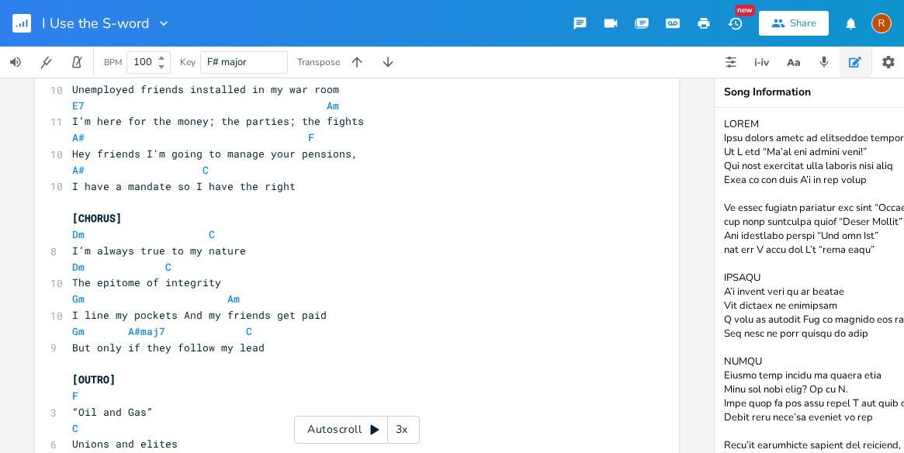
scroll to position [1193, 0]
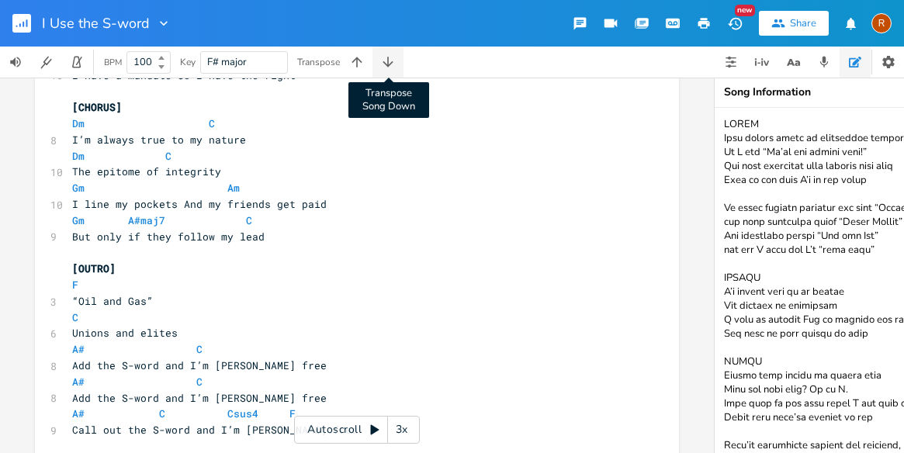
click at [380, 57] on icon "button" at bounding box center [388, 62] width 16 height 16
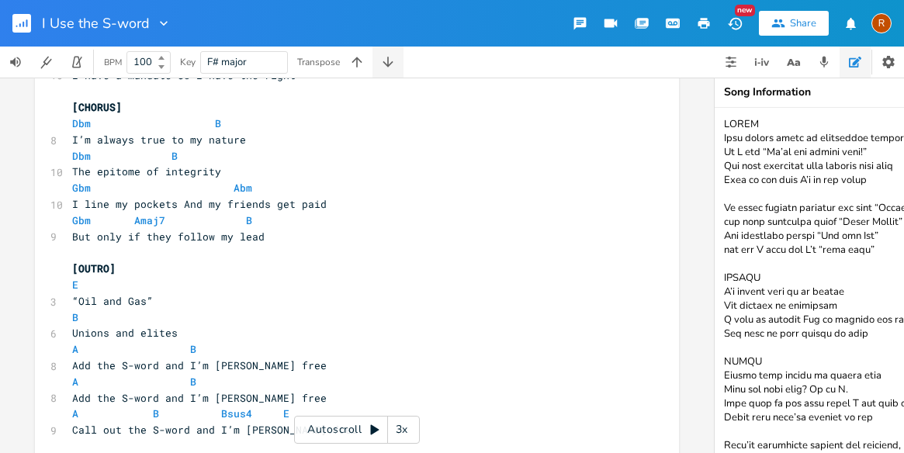
scroll to position [824, 0]
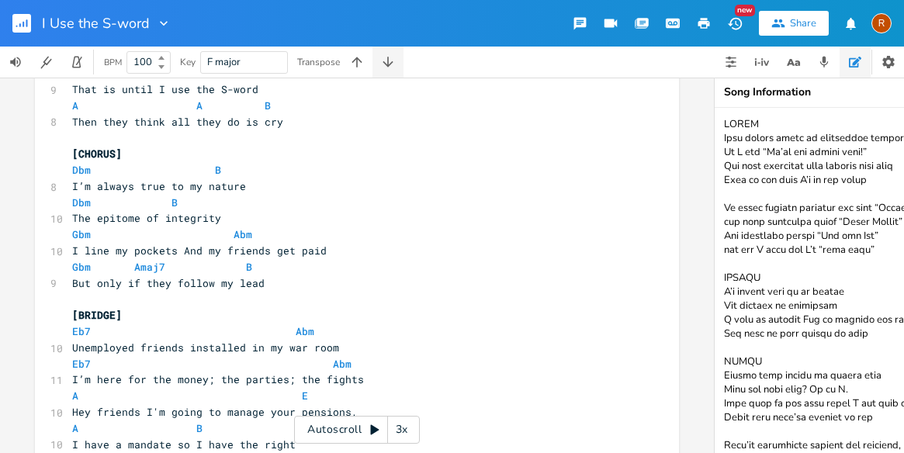
click at [389, 63] on icon "button" at bounding box center [387, 62] width 10 height 10
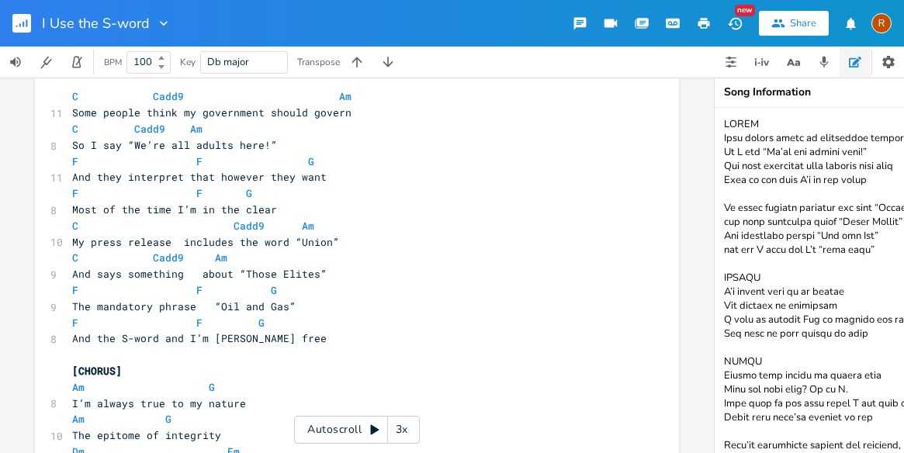
scroll to position [0, 0]
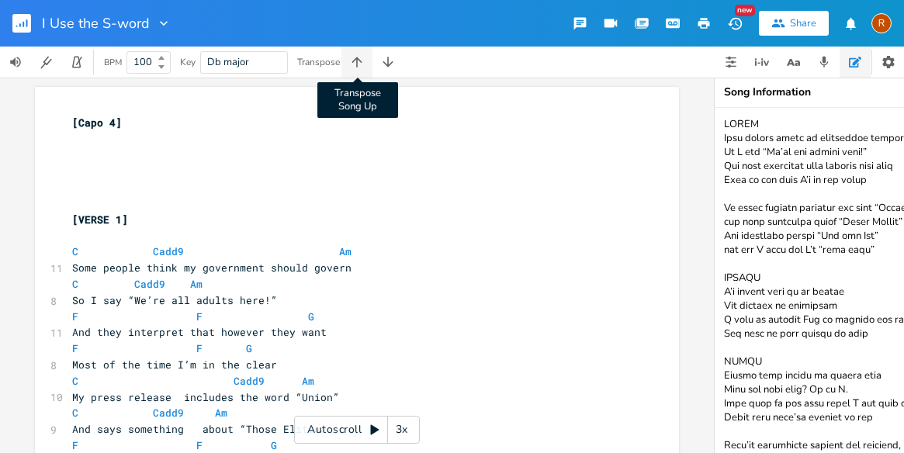
click at [357, 59] on icon "button" at bounding box center [356, 62] width 10 height 10
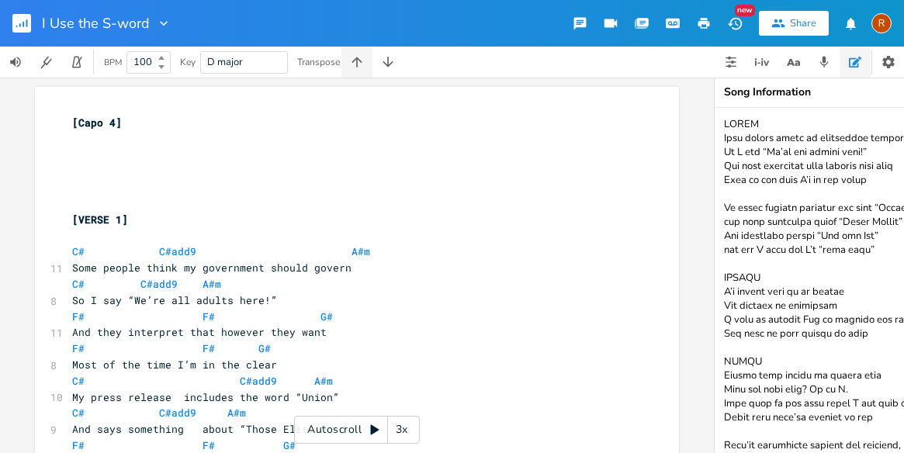
click at [357, 59] on icon "button" at bounding box center [356, 62] width 10 height 10
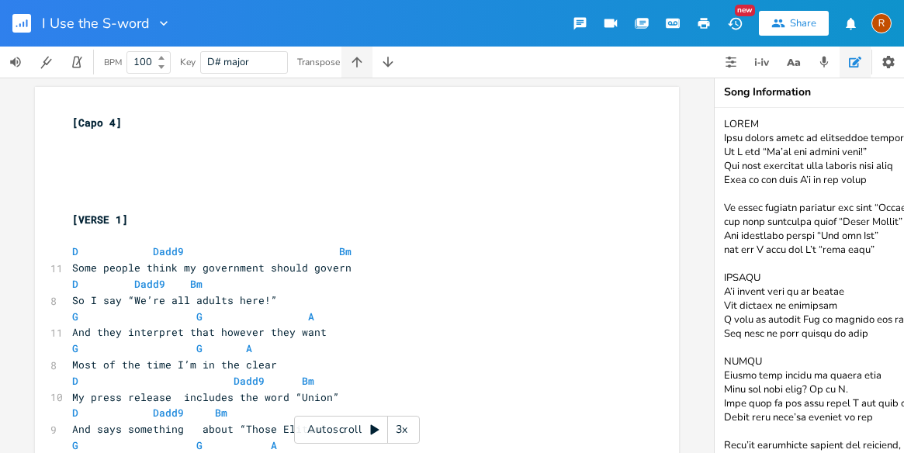
click at [357, 59] on icon "button" at bounding box center [356, 62] width 10 height 10
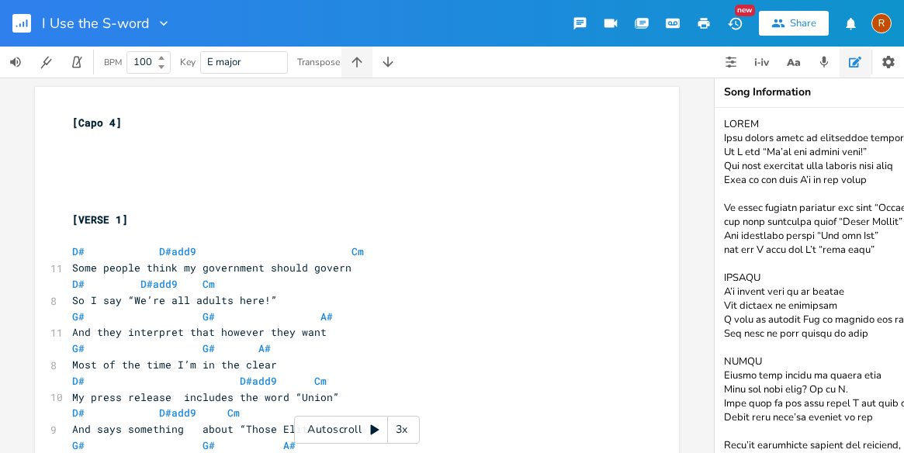
click at [357, 59] on icon "button" at bounding box center [356, 62] width 10 height 10
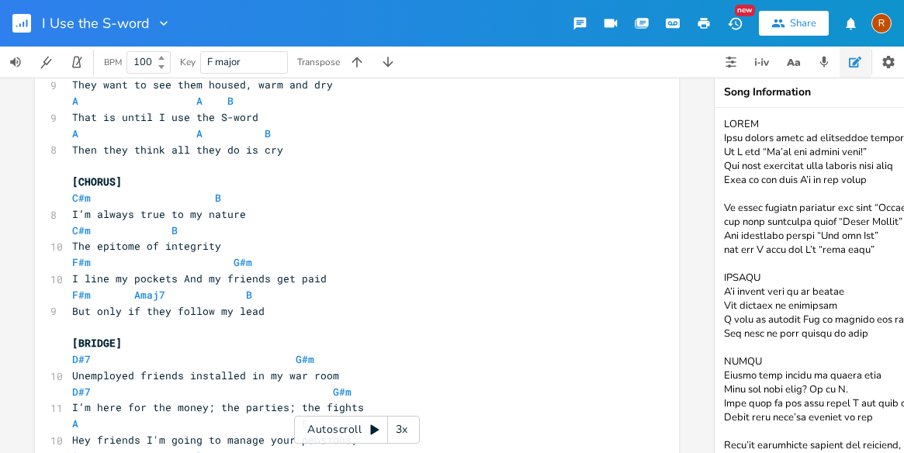
scroll to position [1207, 0]
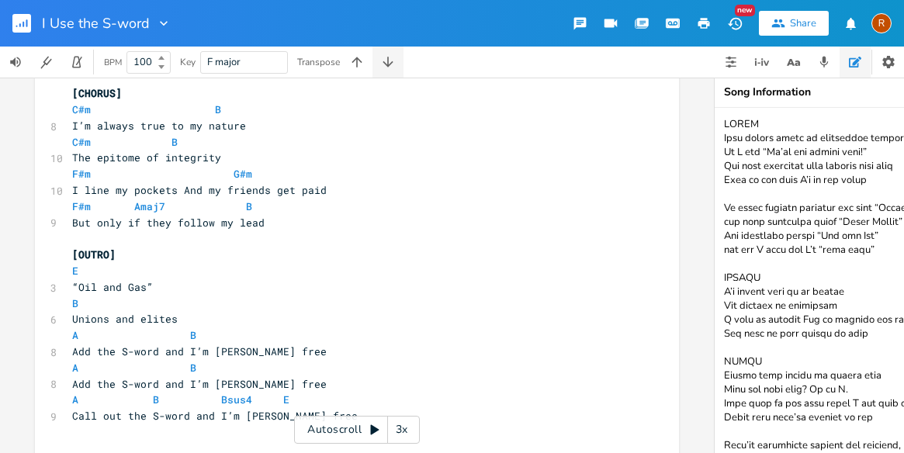
click at [392, 60] on icon "button" at bounding box center [388, 62] width 16 height 16
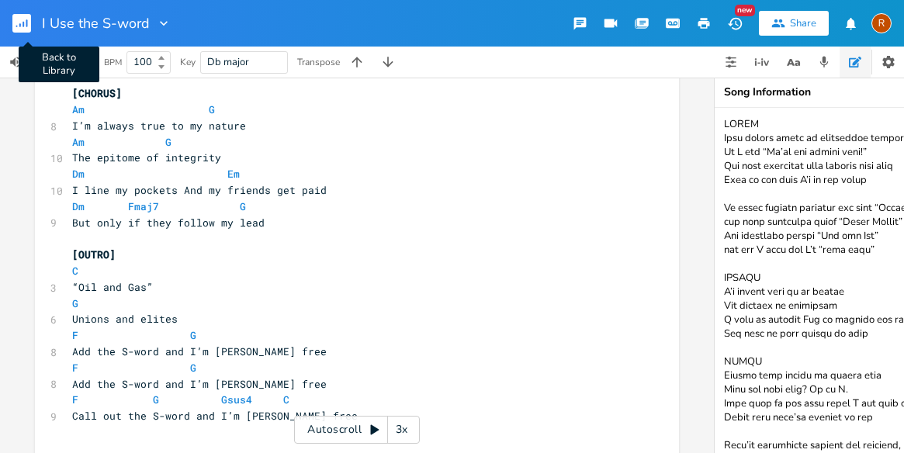
click at [22, 20] on rect "button" at bounding box center [21, 23] width 19 height 19
